Goal: Information Seeking & Learning: Learn about a topic

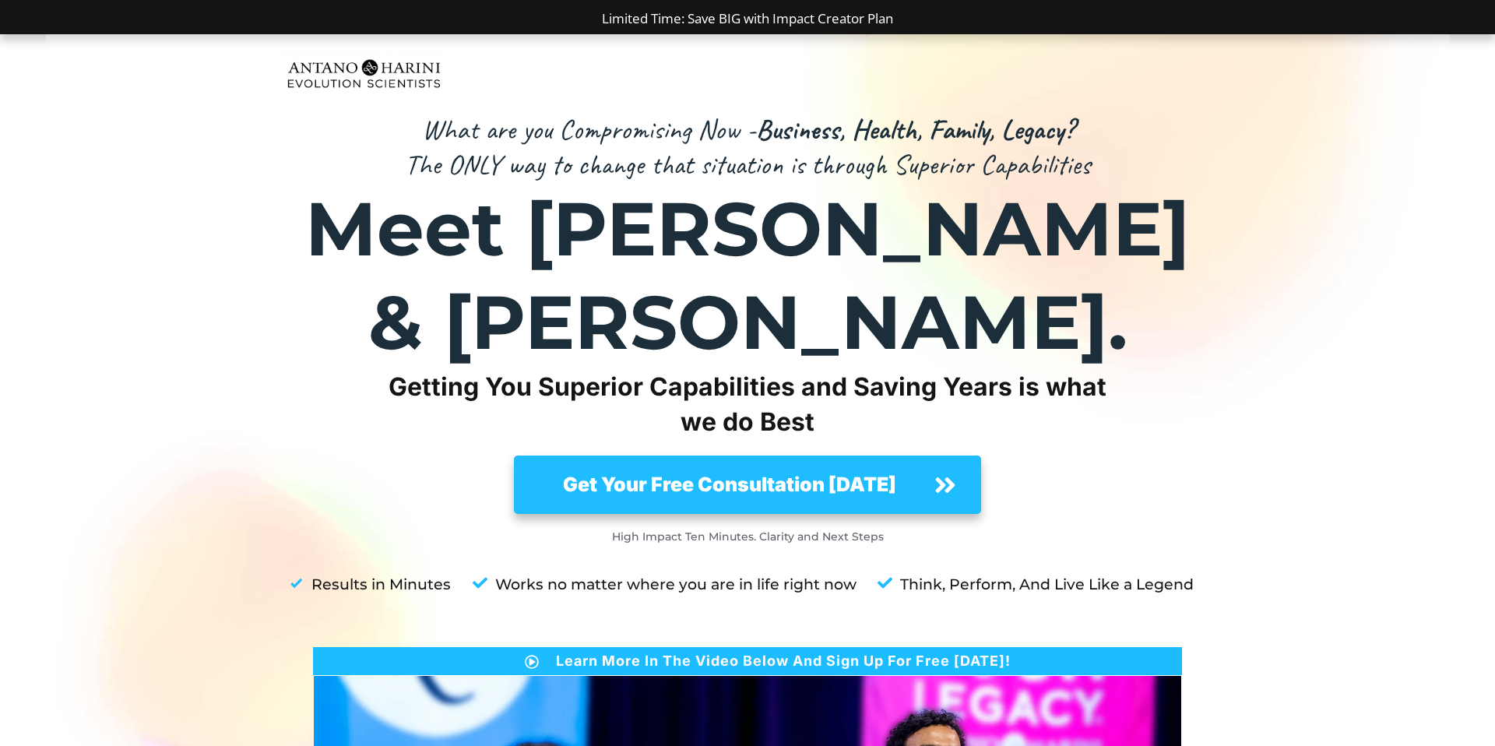
click at [1275, 266] on div at bounding box center [747, 607] width 1495 height 1147
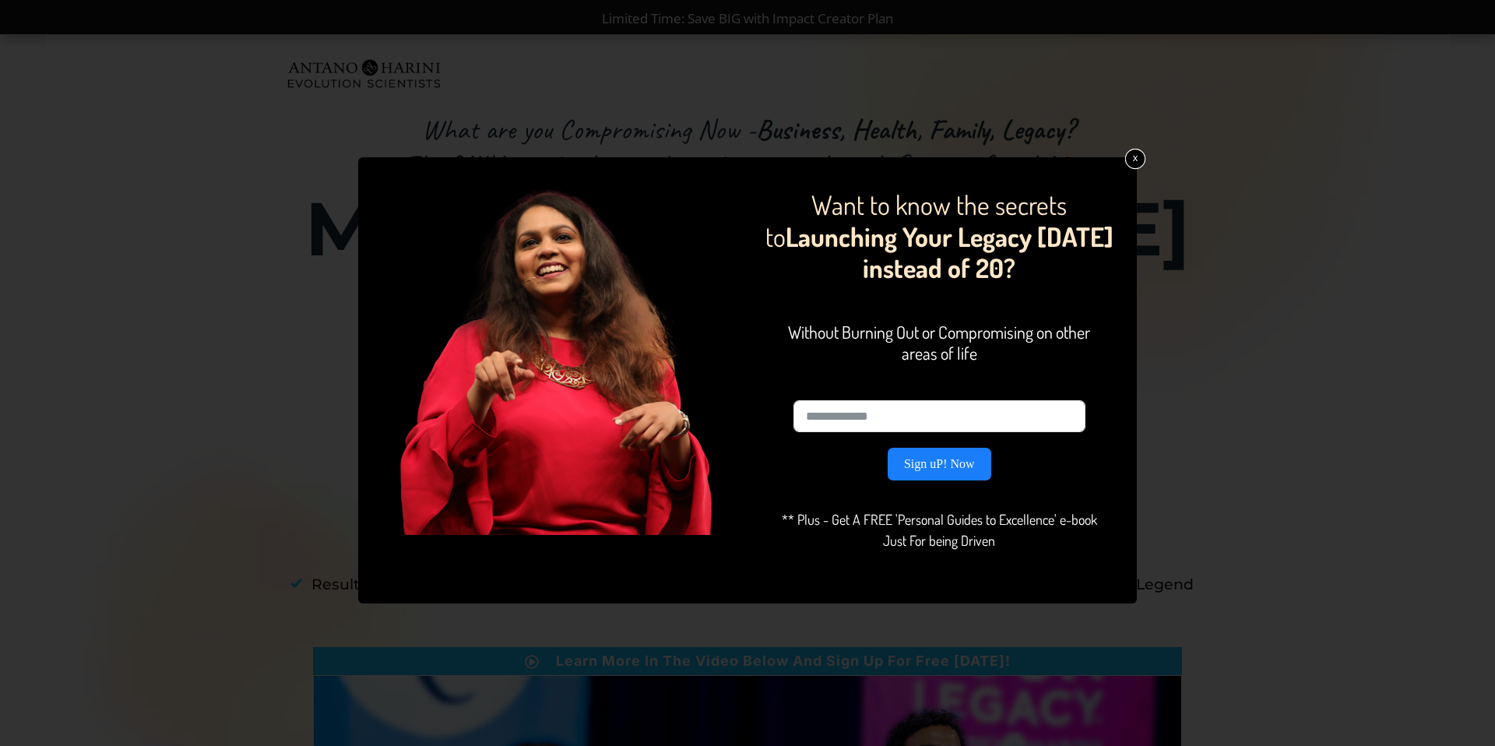
click at [1132, 164] on link "x" at bounding box center [1135, 159] width 20 height 20
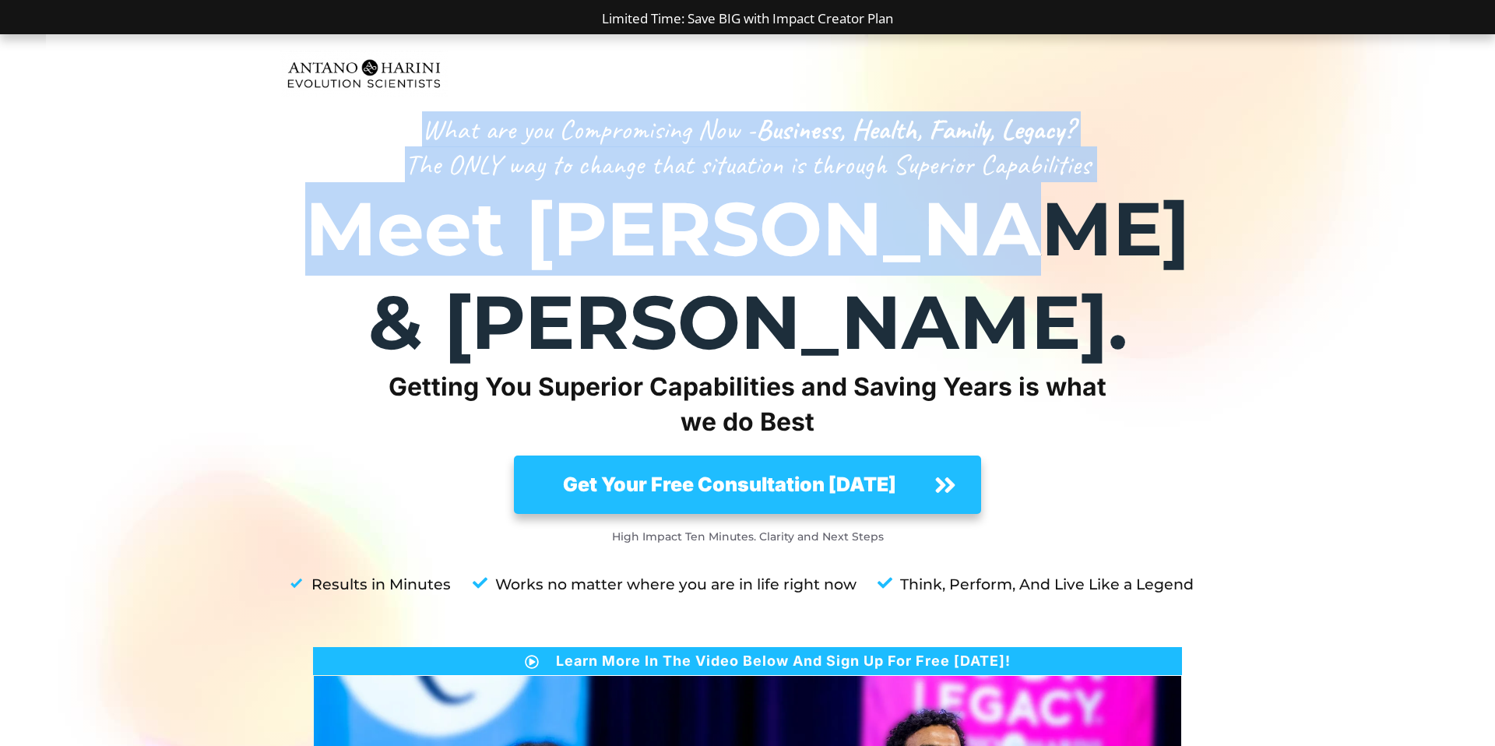
drag, startPoint x: 526, startPoint y: 141, endPoint x: 1062, endPoint y: 184, distance: 536.8
click at [1015, 185] on div "What are you Compromising Now - Business, Health, Family, Legacy? The ONLY way …" at bounding box center [747, 646] width 935 height 1069
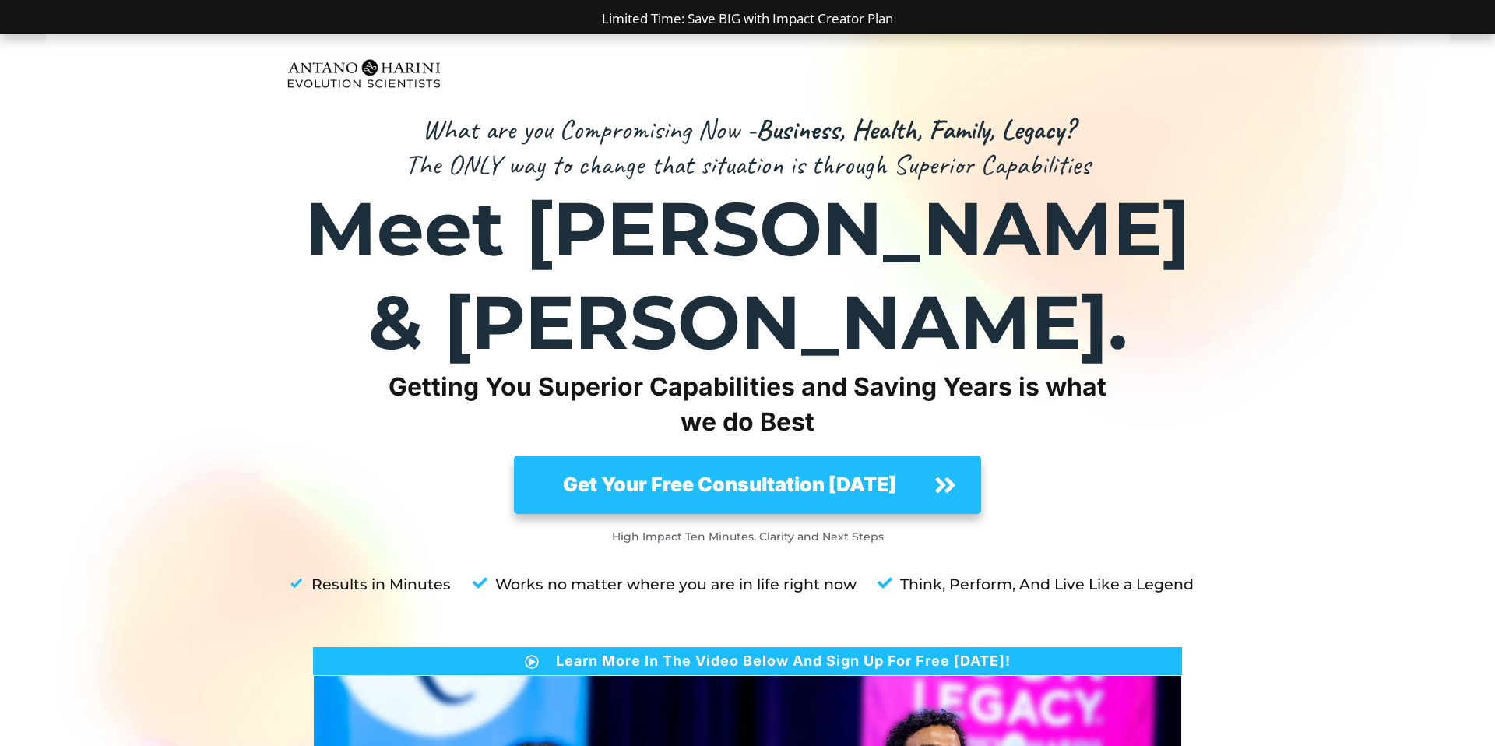
click at [1086, 183] on strong "Meet Antano & Harini." at bounding box center [747, 275] width 885 height 185
drag, startPoint x: 588, startPoint y: 38, endPoint x: 847, endPoint y: 76, distance: 261.4
click at [830, 72] on div "What are you Compromising Now - Business, Health, Family, Legacy? The ONLY way …" at bounding box center [747, 607] width 1495 height 1147
click at [865, 79] on div "What are you Compromising Now - Business, Health, Family, Legacy? The ONLY way …" at bounding box center [747, 616] width 935 height 1130
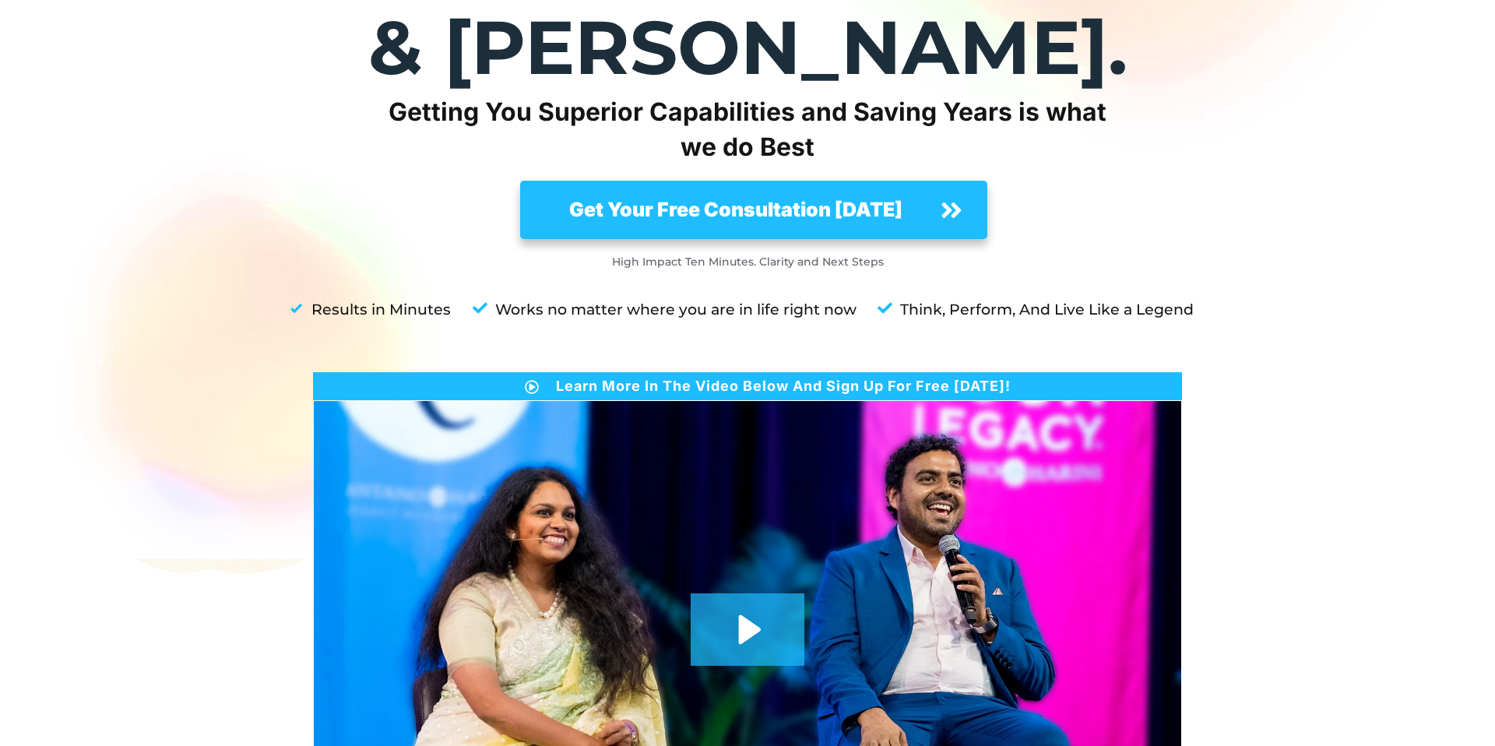
scroll to position [294, 0]
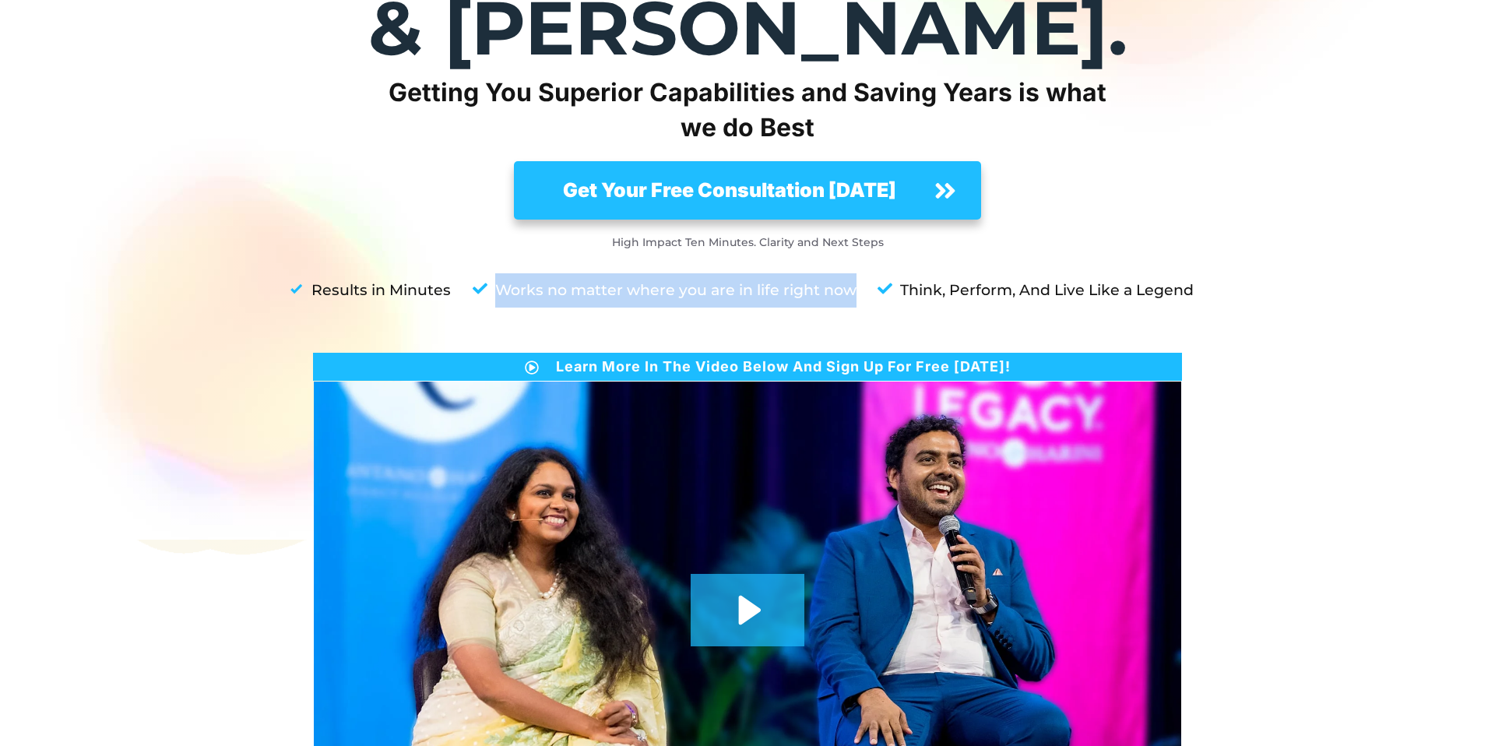
drag, startPoint x: 505, startPoint y: 213, endPoint x: 838, endPoint y: 228, distance: 332.9
click at [837, 266] on div "Works no matter where you are in life right now" at bounding box center [660, 298] width 393 height 64
click at [839, 266] on div "Works no matter where you are in life right now" at bounding box center [660, 298] width 393 height 64
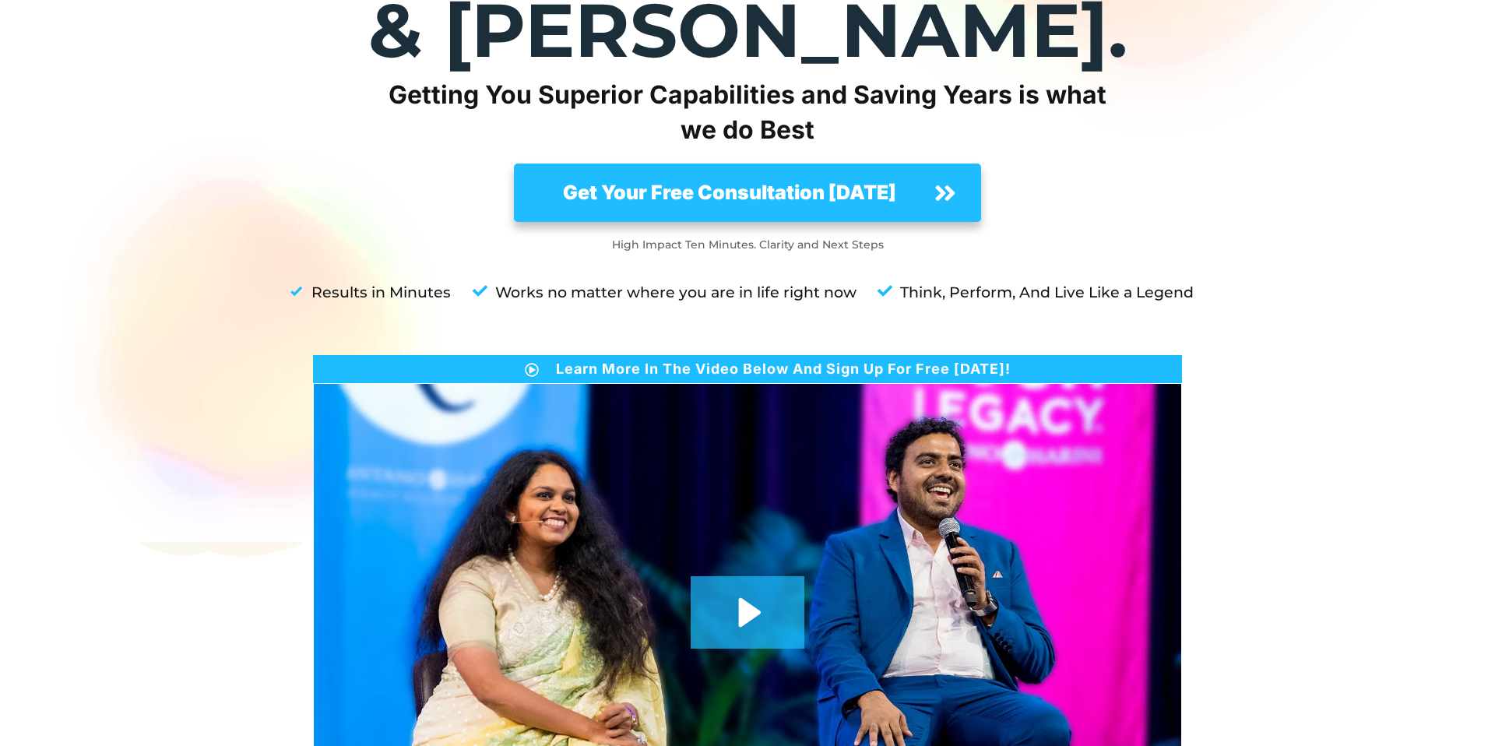
scroll to position [0, 0]
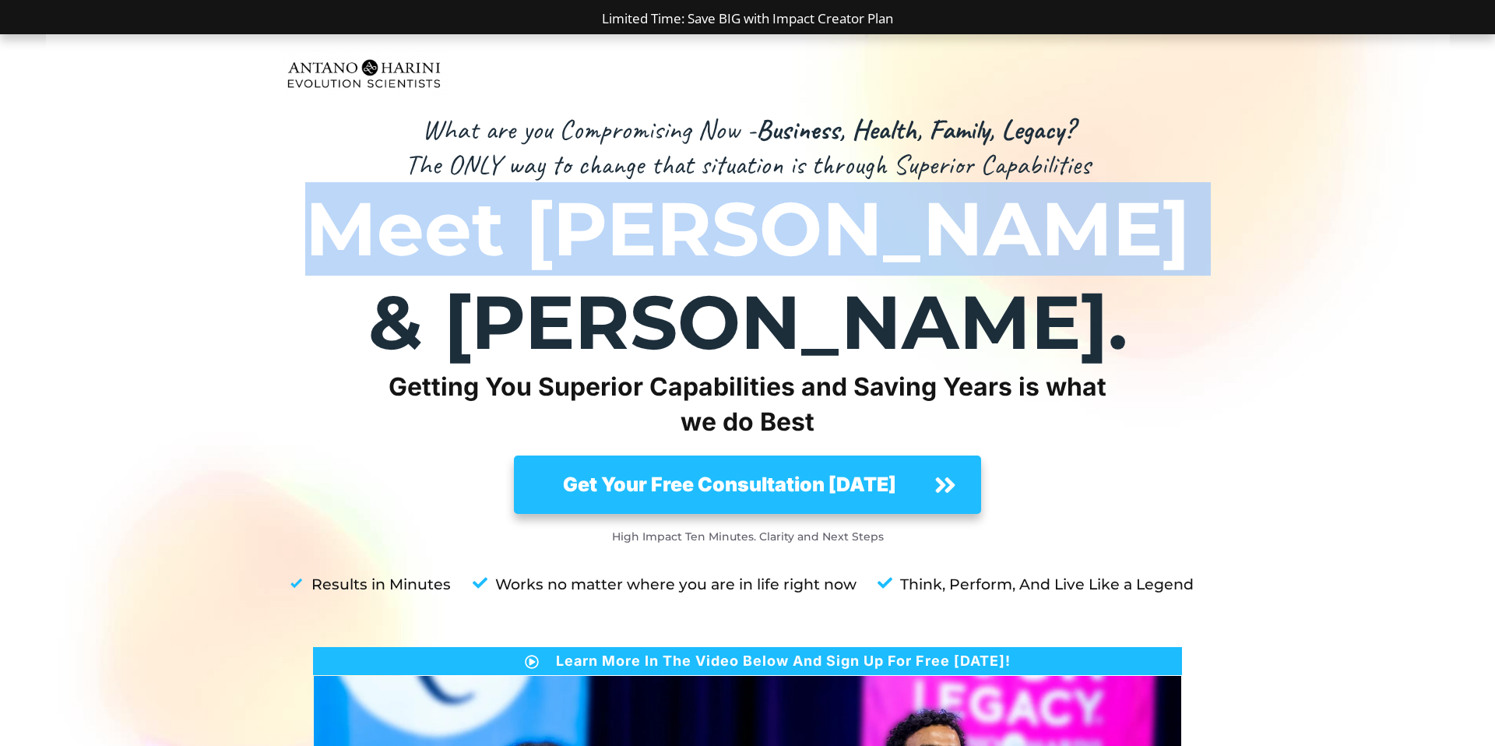
drag, startPoint x: 353, startPoint y: 217, endPoint x: 1125, endPoint y: 253, distance: 772.7
click at [1125, 253] on strong "Meet Antano & Harini." at bounding box center [747, 275] width 885 height 185
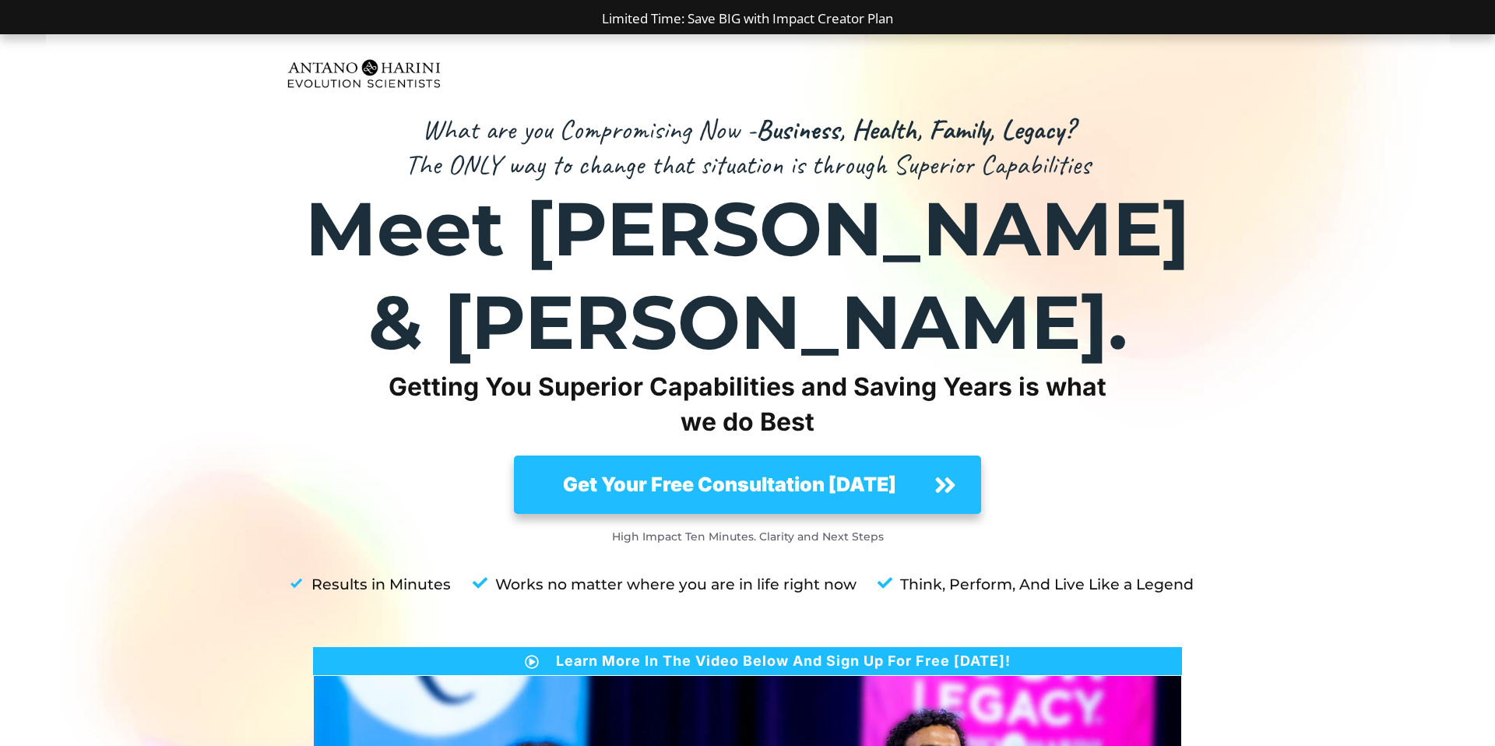
click at [1125, 253] on strong "Meet Antano & Harini." at bounding box center [747, 275] width 885 height 185
drag, startPoint x: 505, startPoint y: 297, endPoint x: 886, endPoint y: 314, distance: 380.5
click at [886, 370] on p "Getting You Superior Capabilities and Saving Years is what we do Best" at bounding box center [748, 405] width 720 height 70
drag, startPoint x: 884, startPoint y: 315, endPoint x: 836, endPoint y: 361, distance: 66.7
click at [880, 370] on p "Getting You Superior Capabilities and Saving Years is what we do Best" at bounding box center [748, 405] width 720 height 70
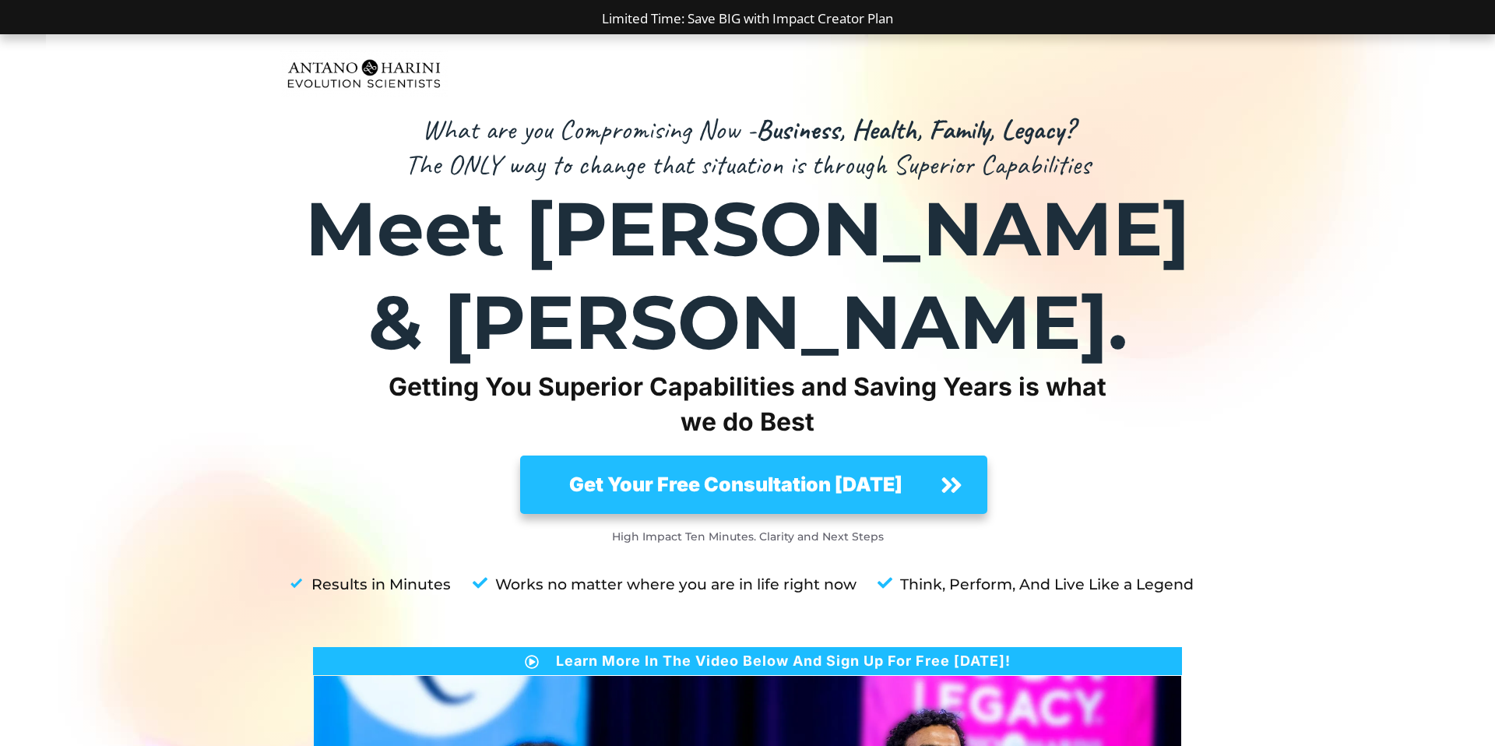
click at [821, 473] on strong "Get Your Free Consultation Today" at bounding box center [735, 484] width 333 height 23
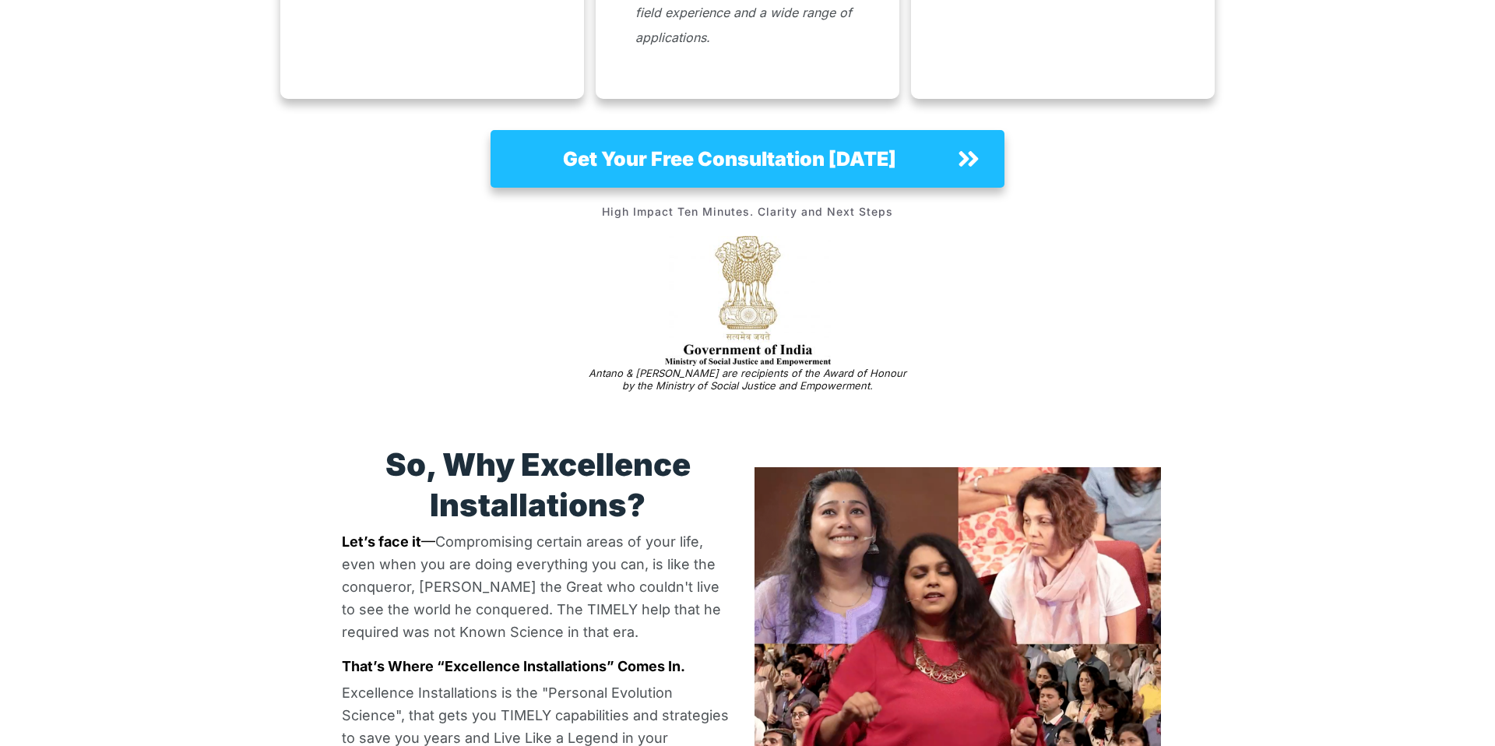
scroll to position [1929, 0]
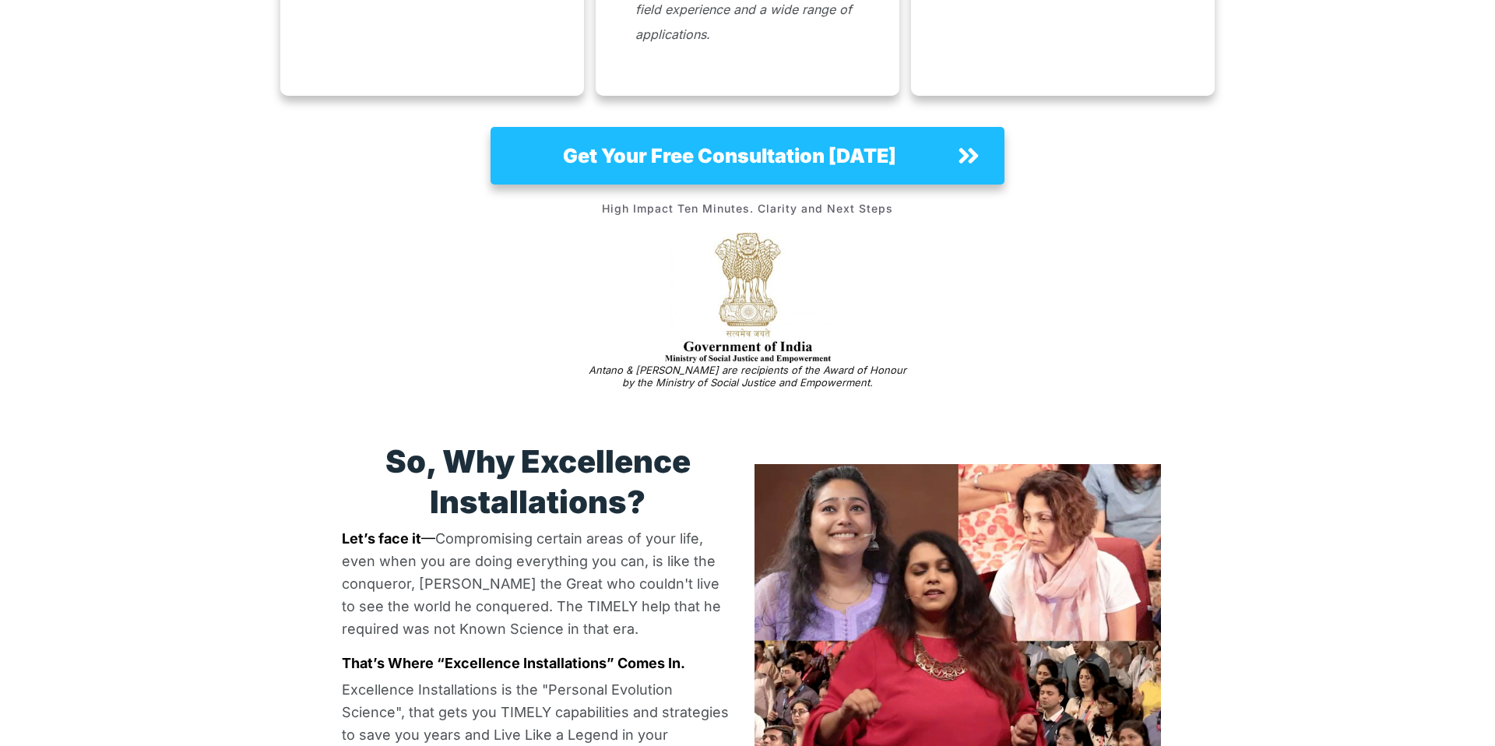
click at [946, 464] on video at bounding box center [958, 630] width 407 height 332
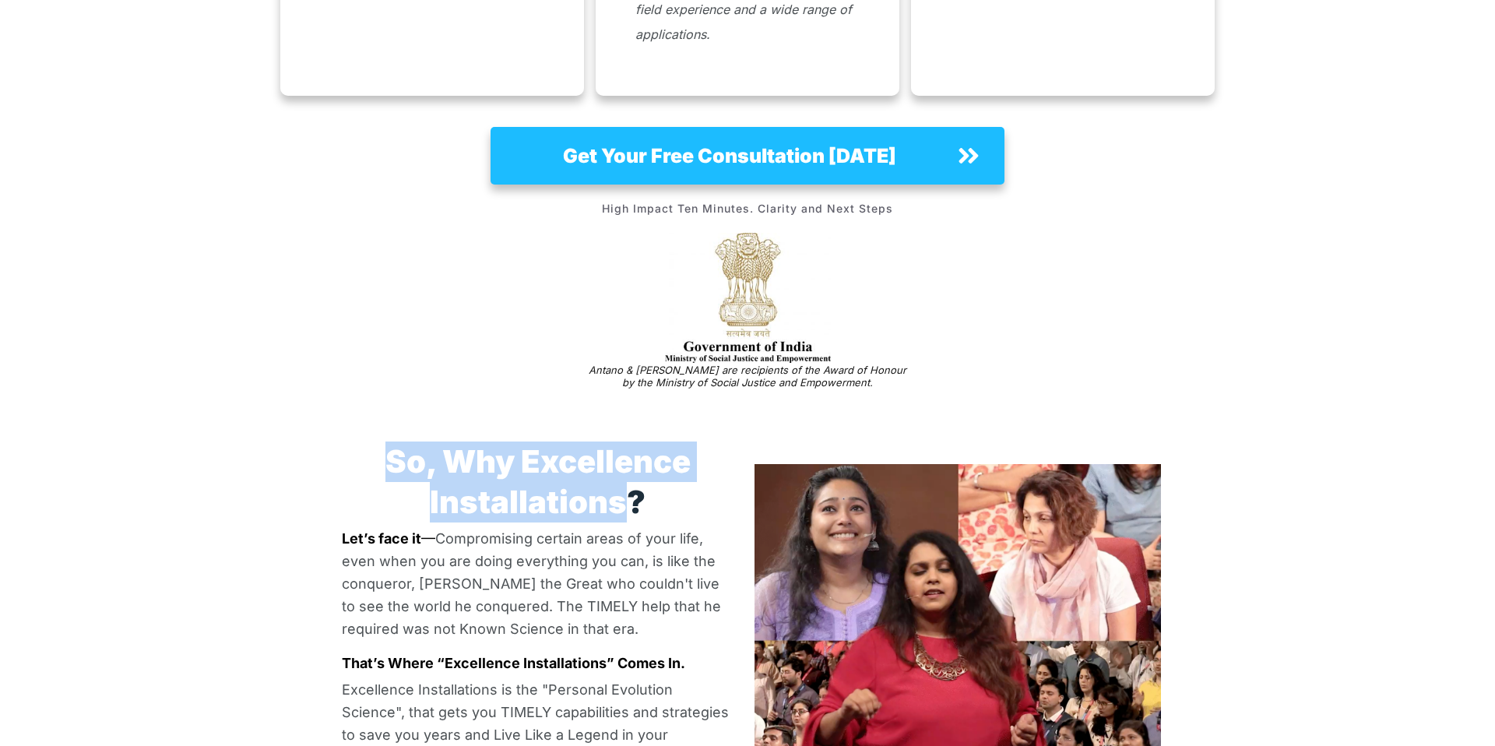
drag, startPoint x: 398, startPoint y: 299, endPoint x: 634, endPoint y: 346, distance: 240.6
click at [633, 442] on strong "So, Why Excellence Installations?" at bounding box center [538, 481] width 305 height 79
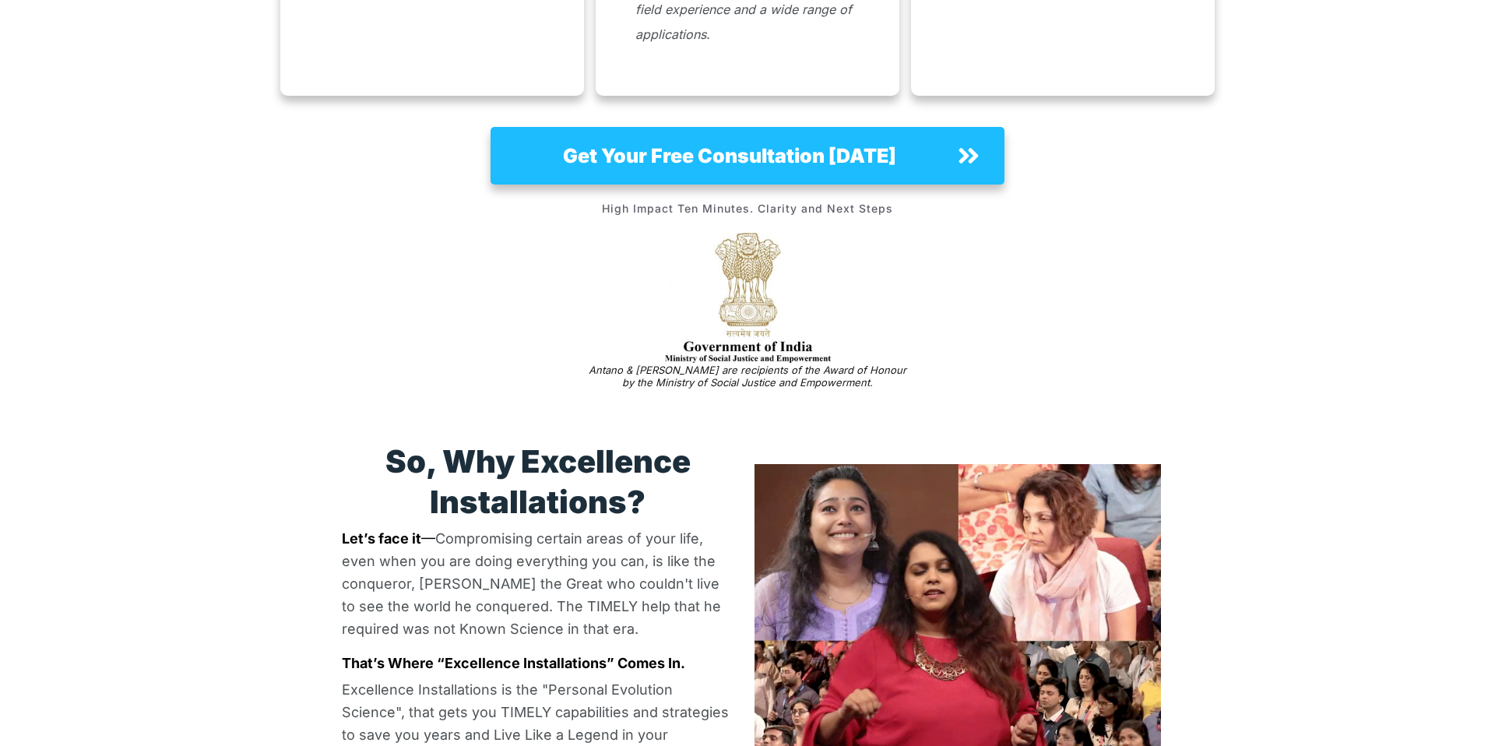
click at [636, 442] on strong "So, Why Excellence Installations?" at bounding box center [538, 481] width 305 height 79
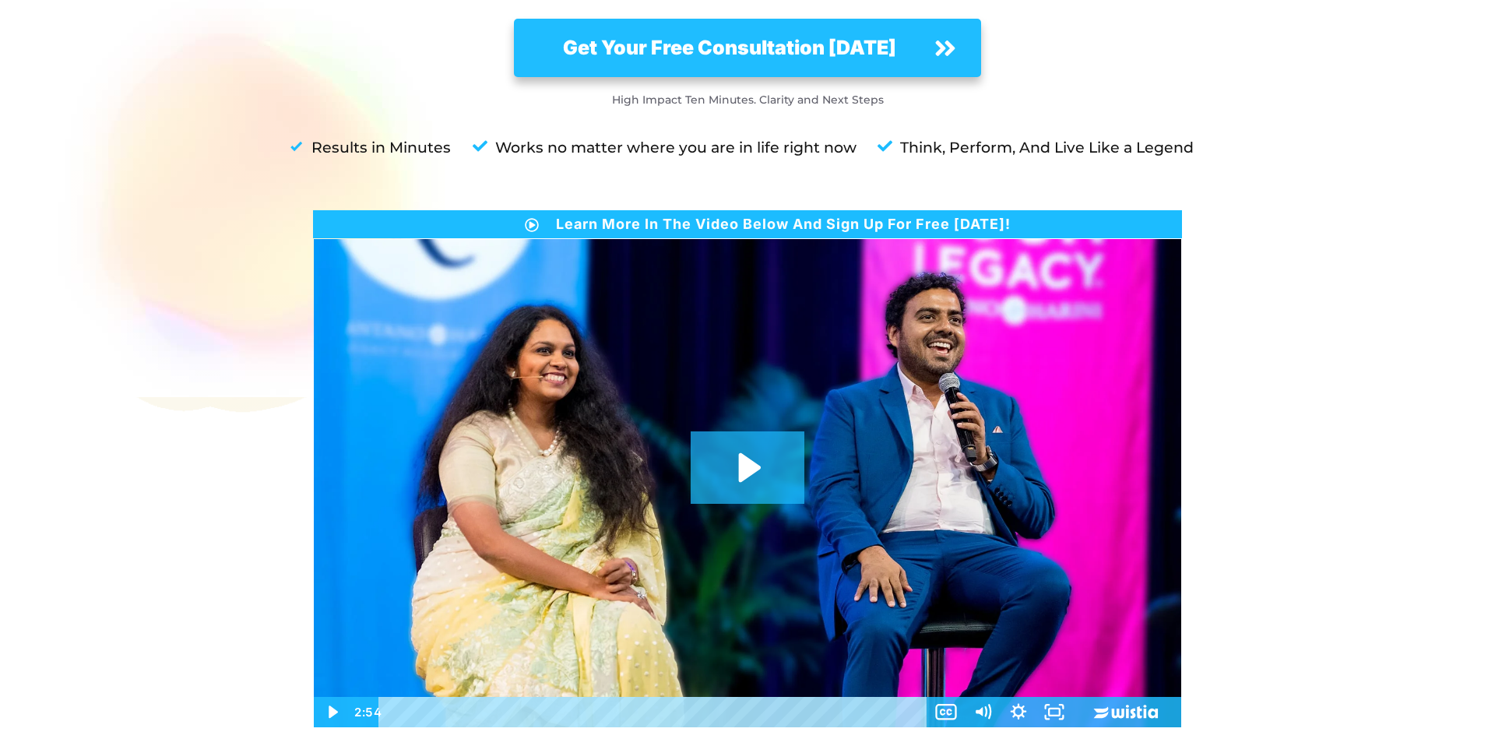
scroll to position [421, 0]
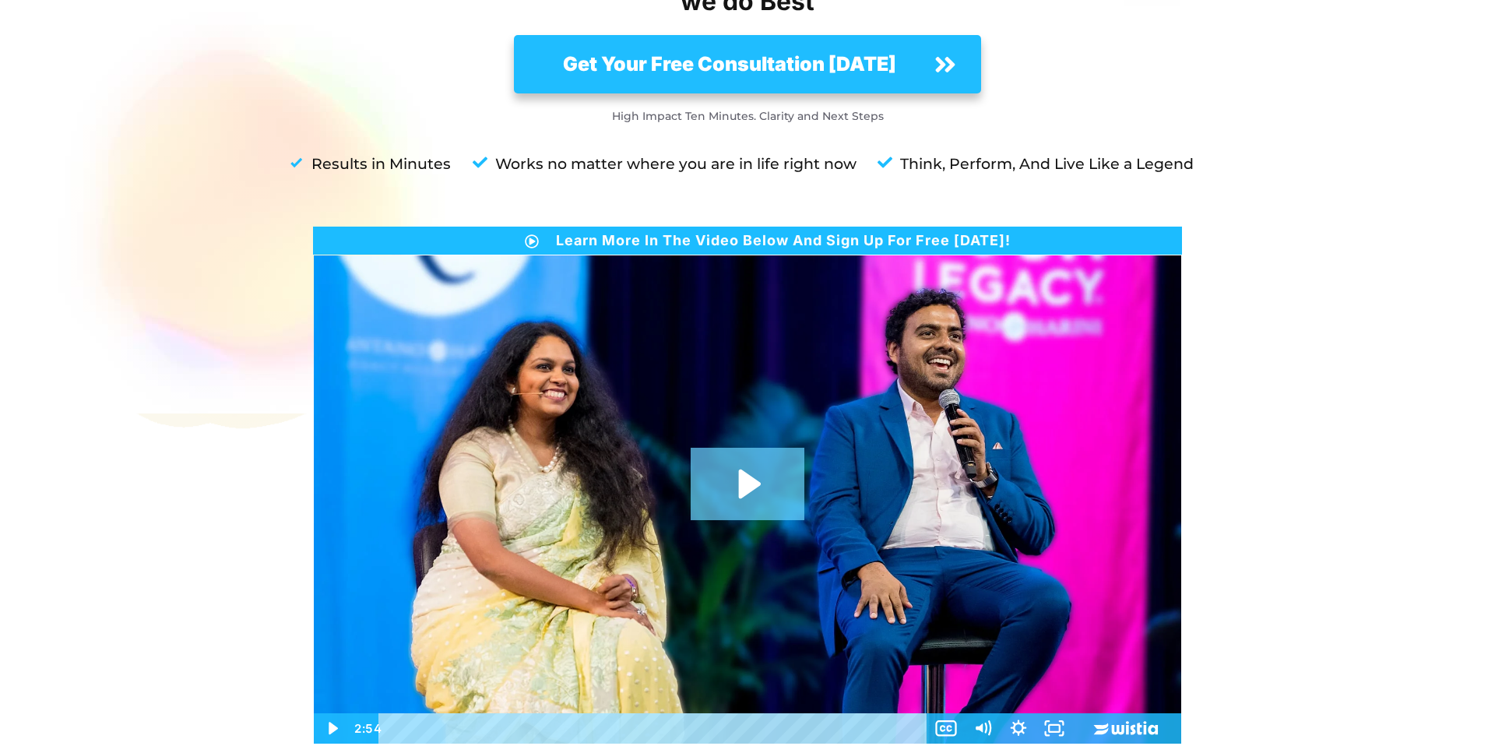
click at [749, 448] on icon "Play Video: anh_main_page (1080p)" at bounding box center [747, 484] width 113 height 72
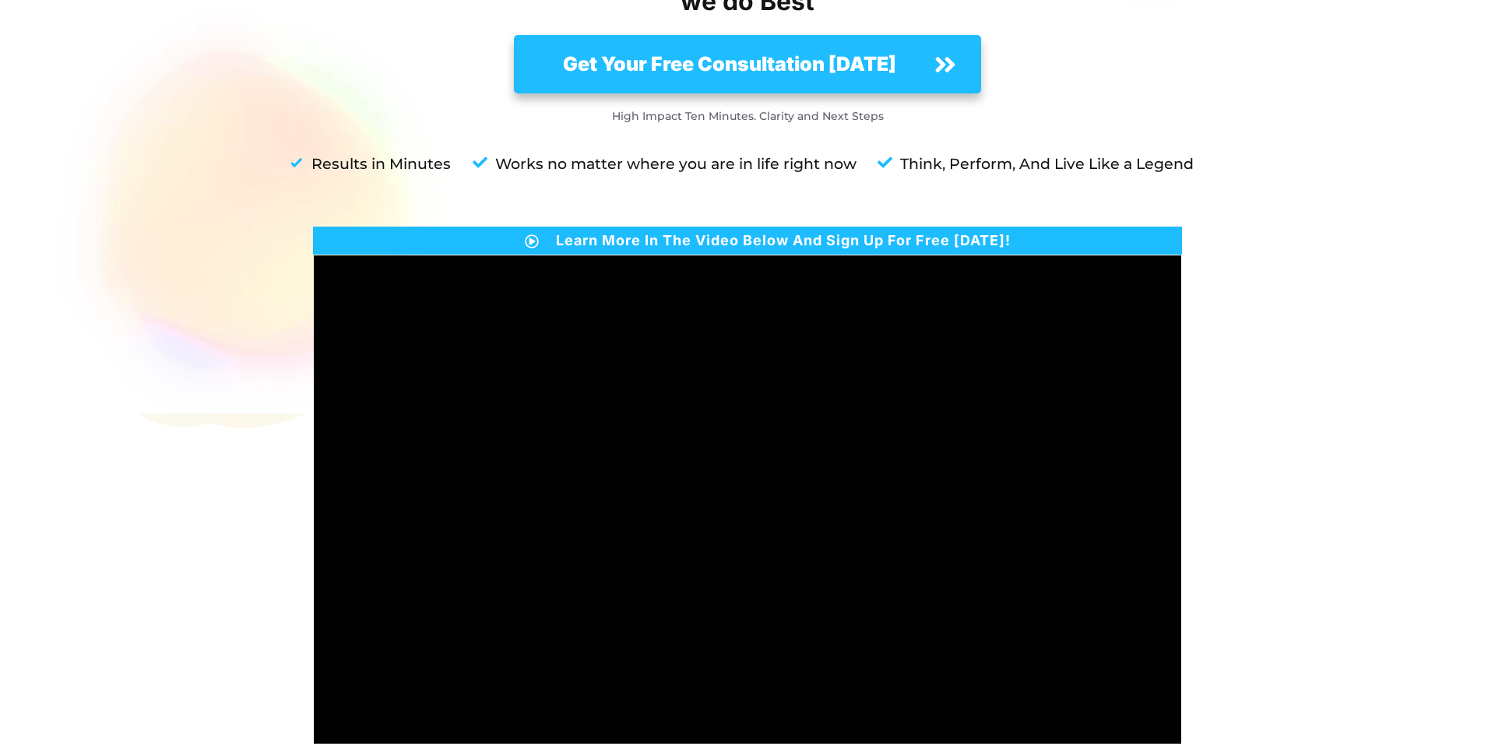
click at [1495, 412] on div at bounding box center [747, 187] width 1495 height 1147
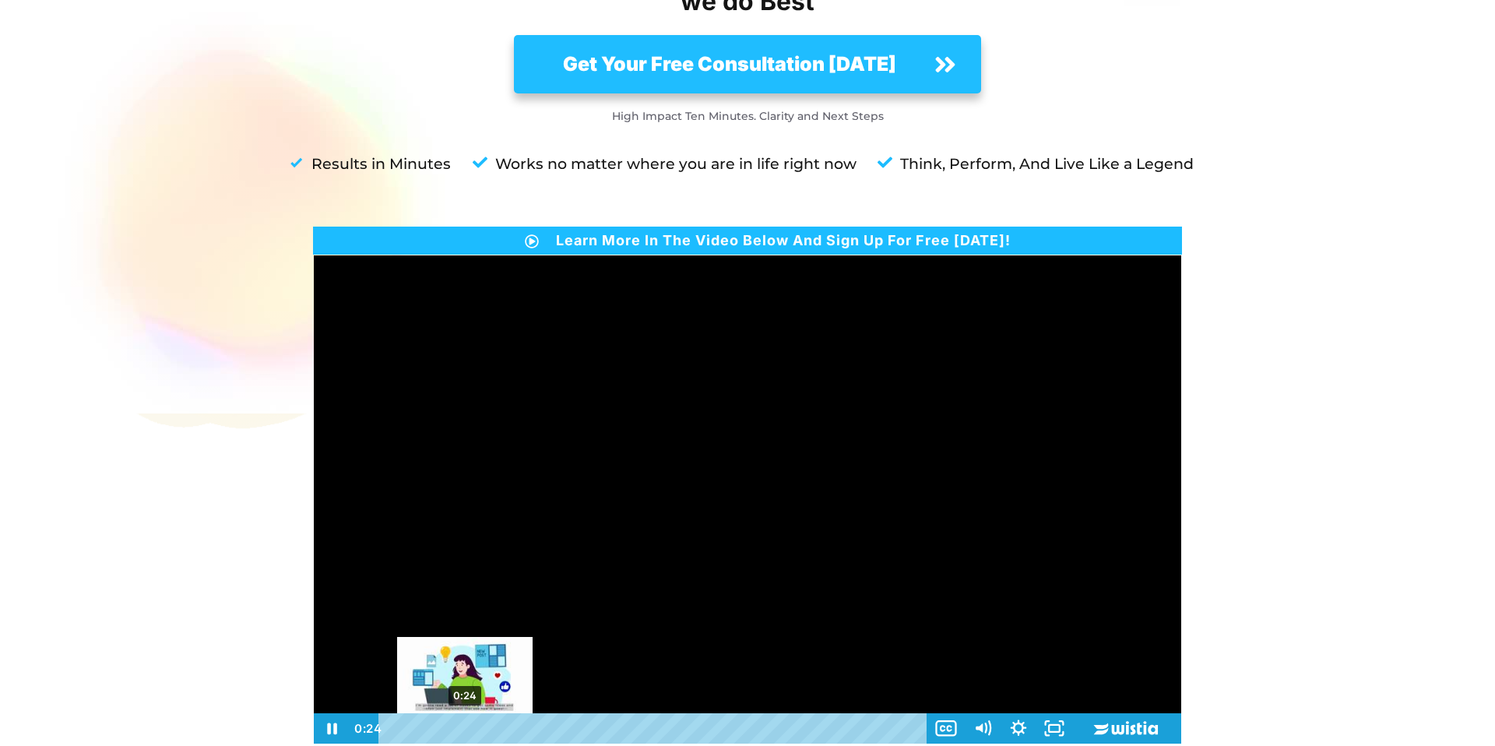
click at [465, 713] on div "0:24" at bounding box center [655, 728] width 527 height 30
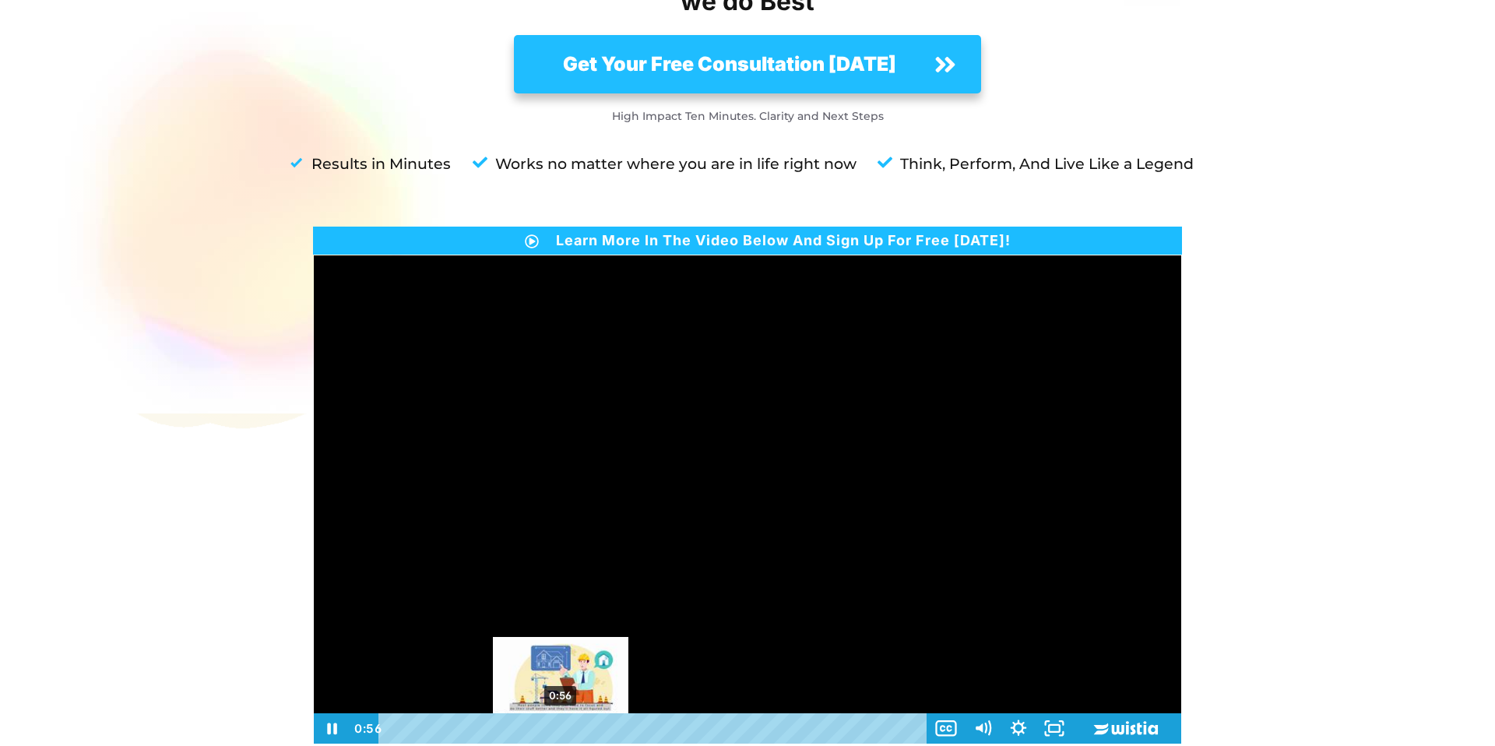
click at [561, 713] on div "0:56" at bounding box center [655, 728] width 527 height 30
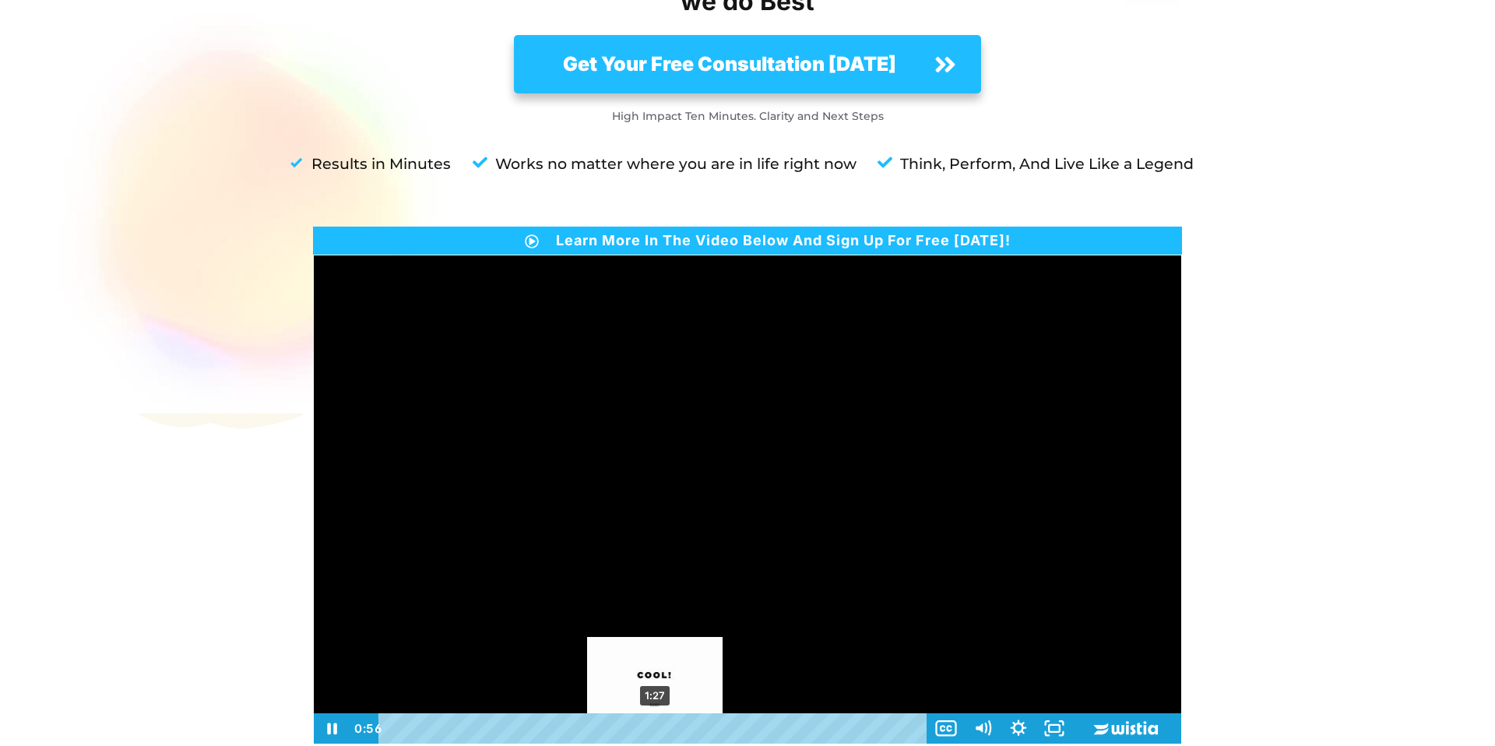
click at [660, 713] on div "1:27" at bounding box center [655, 728] width 527 height 30
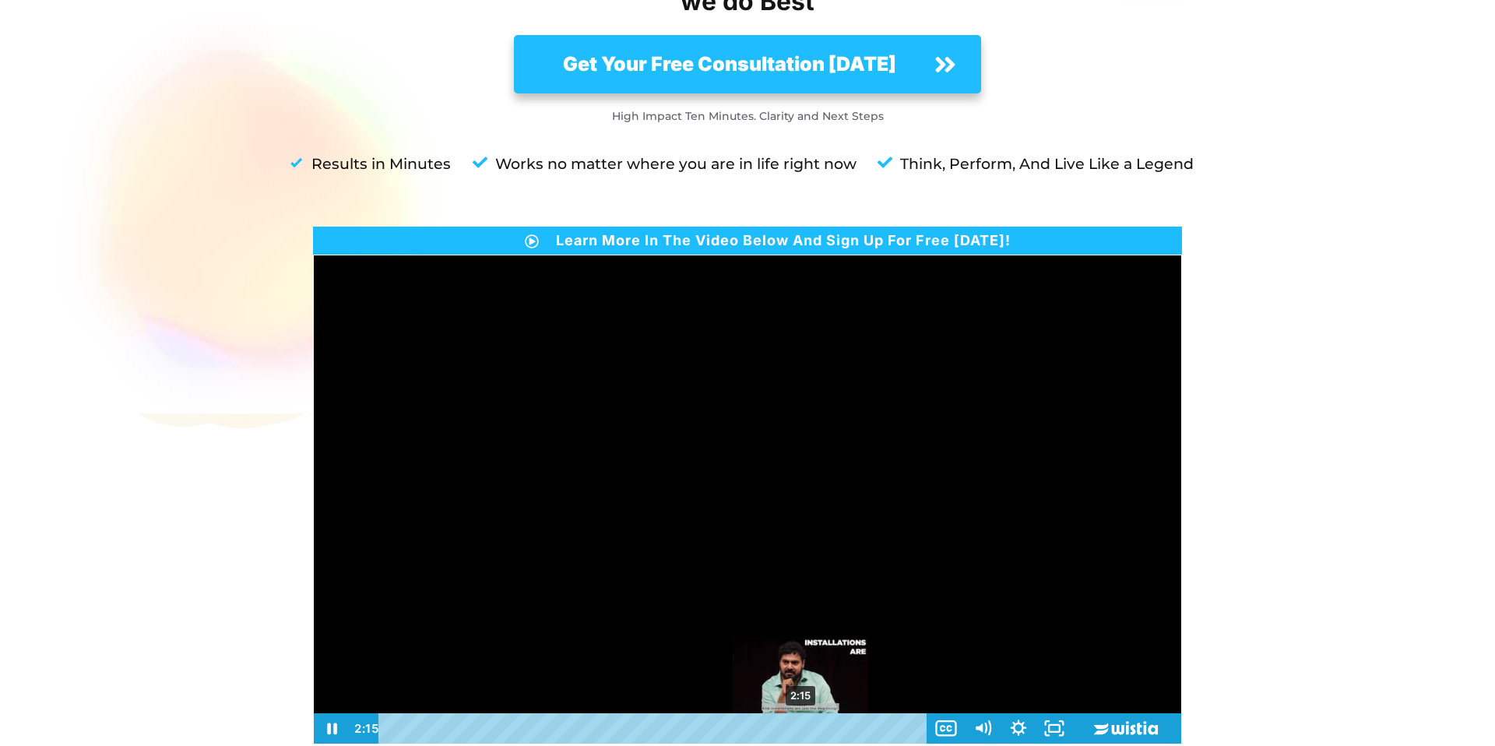
click at [801, 713] on div "2:15" at bounding box center [655, 728] width 527 height 30
click at [333, 710] on icon "Pause" at bounding box center [332, 728] width 44 height 37
